Goal: Task Accomplishment & Management: Manage account settings

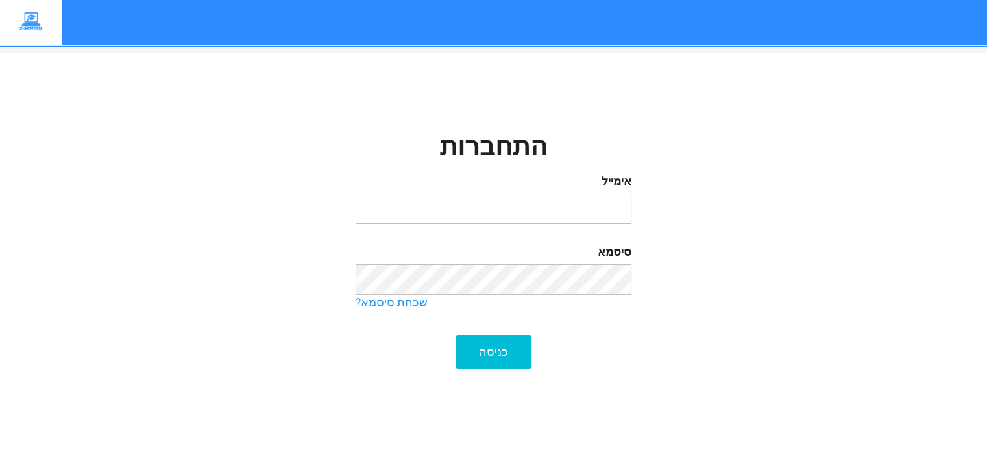
click at [413, 213] on input "email" at bounding box center [494, 208] width 276 height 31
click at [404, 195] on input "email" at bounding box center [494, 208] width 276 height 31
drag, startPoint x: 404, startPoint y: 195, endPoint x: 386, endPoint y: 226, distance: 36.1
click at [386, 226] on form "אימייל [GEOGRAPHIC_DATA] שכחת סיסמא? כניסה" at bounding box center [494, 269] width 276 height 200
click at [389, 211] on input "email" at bounding box center [494, 208] width 276 height 31
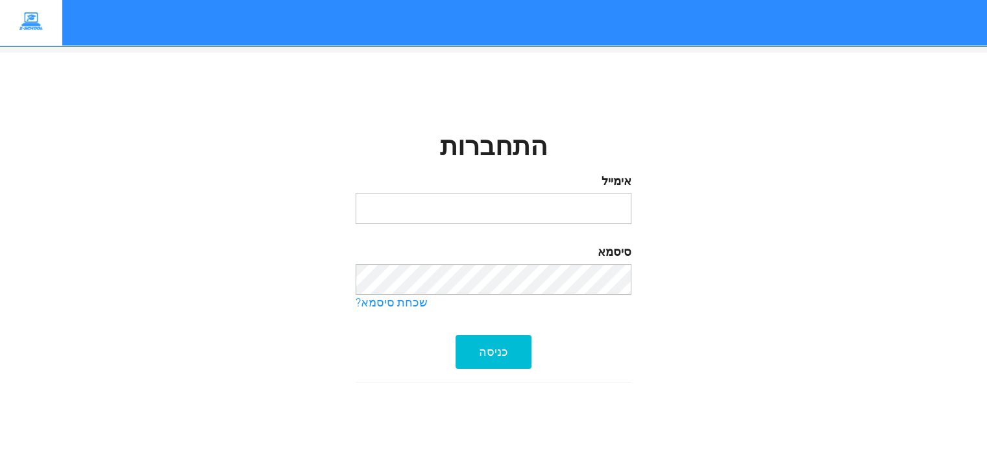
click at [389, 211] on input "email" at bounding box center [494, 208] width 276 height 31
click at [623, 208] on input "murodillla" at bounding box center [494, 208] width 276 height 31
click at [627, 208] on input "..murodillla" at bounding box center [494, 208] width 276 height 31
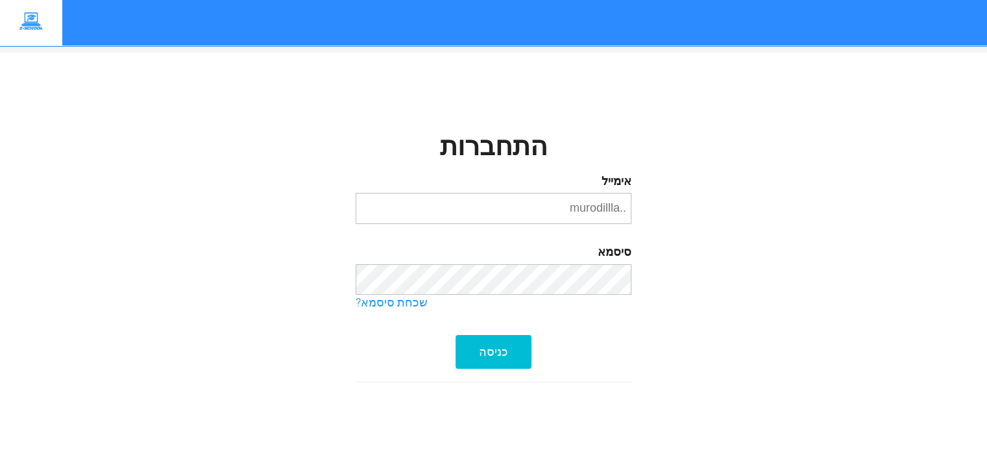
click at [627, 208] on input "..murodillla" at bounding box center [494, 208] width 276 height 31
click at [626, 208] on input "..murodillla" at bounding box center [494, 208] width 276 height 31
drag, startPoint x: 619, startPoint y: 207, endPoint x: 609, endPoint y: 208, distance: 9.8
click at [609, 208] on input "7@.murodillla" at bounding box center [494, 208] width 276 height 31
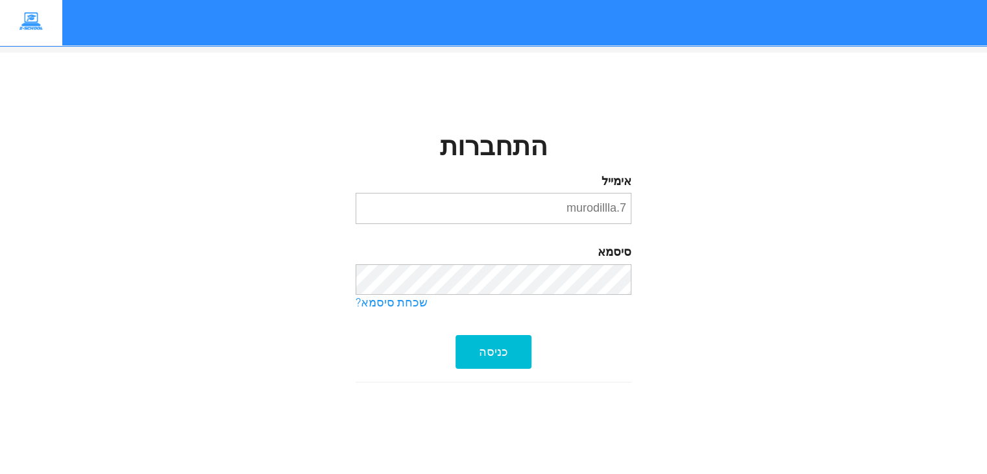
click at [627, 206] on input "7.murodillla" at bounding box center [494, 208] width 276 height 31
click at [624, 206] on input "@7.murodillla" at bounding box center [494, 208] width 276 height 31
drag, startPoint x: 576, startPoint y: 210, endPoint x: 500, endPoint y: 202, distance: 76.4
click at [500, 202] on input "[DOMAIN_NAME]@[DOMAIN_NAME]" at bounding box center [494, 208] width 276 height 31
click at [624, 208] on input "murodillla" at bounding box center [494, 208] width 276 height 31
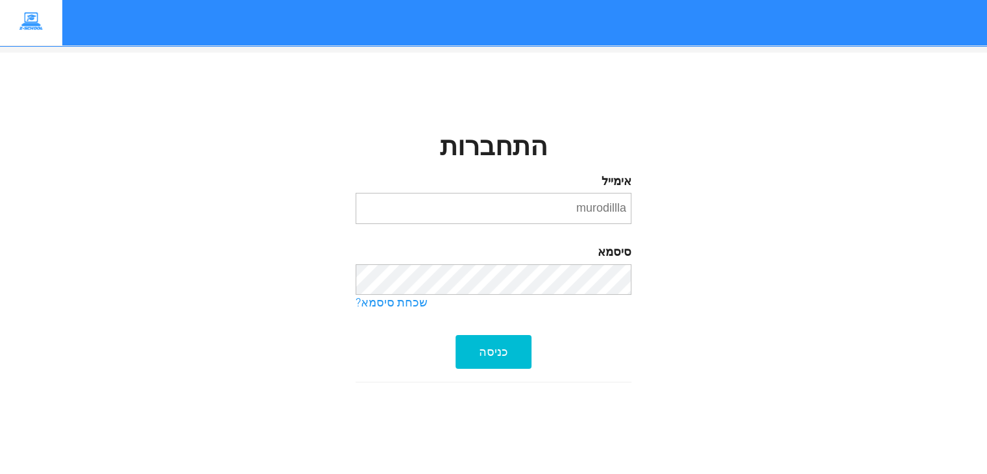
click at [624, 208] on input "murodillla" at bounding box center [494, 208] width 276 height 31
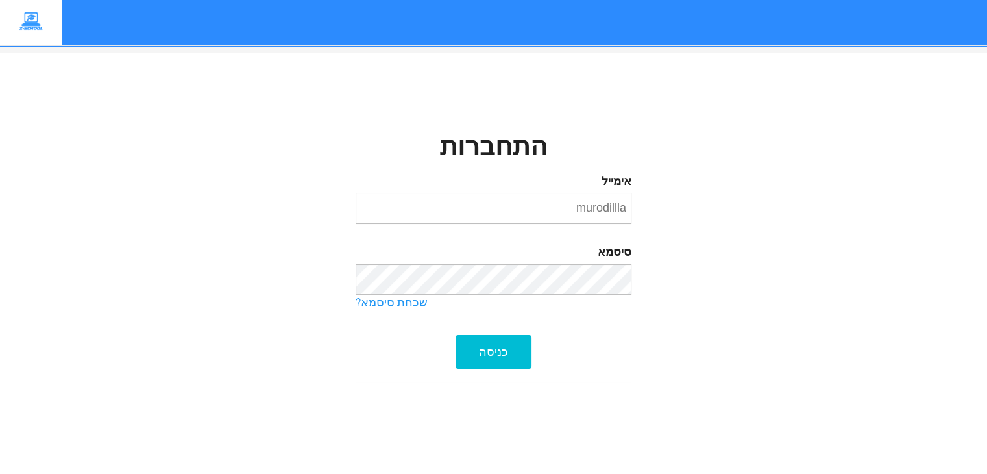
drag, startPoint x: 624, startPoint y: 208, endPoint x: 623, endPoint y: 221, distance: 13.6
click at [623, 221] on input "murodillla" at bounding box center [494, 208] width 276 height 31
click at [627, 213] on input "murodillla" at bounding box center [494, 208] width 276 height 31
paste input "[DOMAIN_NAME]@7."
drag, startPoint x: 627, startPoint y: 213, endPoint x: 576, endPoint y: 220, distance: 51.1
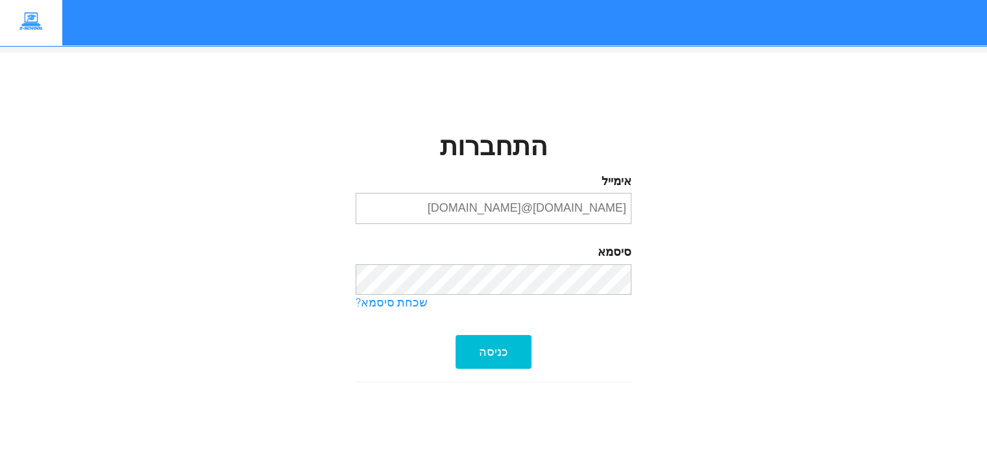
click at [576, 220] on input "[DOMAIN_NAME]@[DOMAIN_NAME]" at bounding box center [494, 208] width 276 height 31
paste input "murodillla"
type input "[DOMAIN_NAME]@[DOMAIN_NAME]"
click at [521, 142] on h3 "התחברות" at bounding box center [494, 147] width 276 height 29
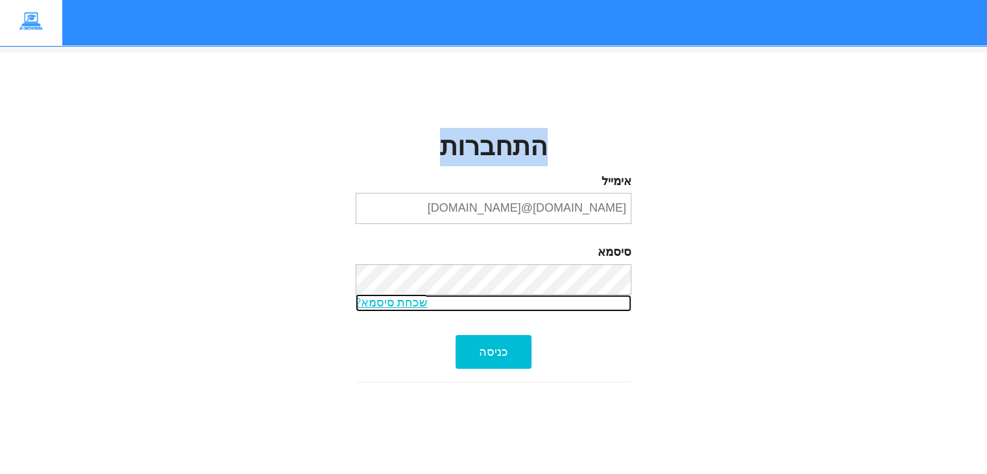
click at [389, 306] on link "שכחת סיסמא?" at bounding box center [494, 303] width 276 height 17
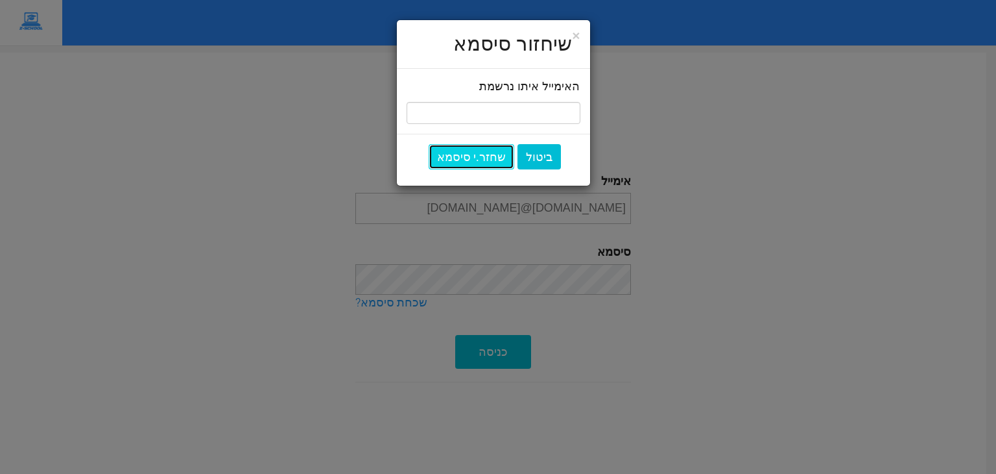
click at [483, 156] on button "שחזר.י סיסמא" at bounding box center [472, 157] width 86 height 26
